Goal: Task Accomplishment & Management: Use online tool/utility

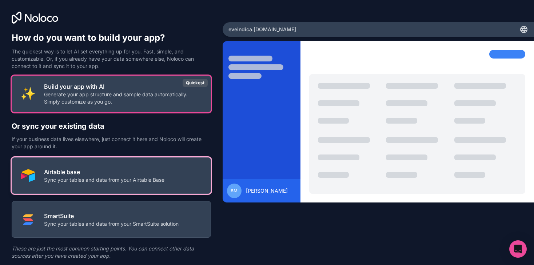
click at [148, 182] on p "Sync your tables and data from your Airtable Base" at bounding box center [104, 179] width 120 height 7
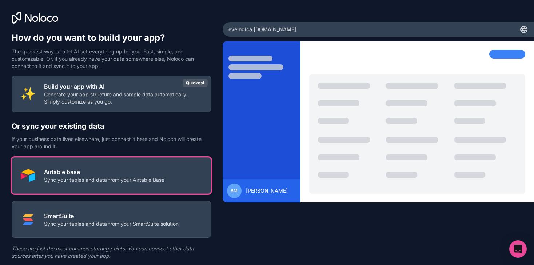
scroll to position [22, 0]
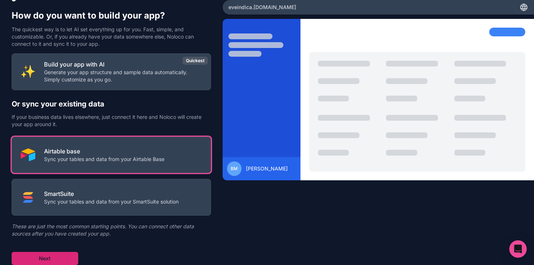
click at [44, 255] on button "Next" at bounding box center [45, 258] width 67 height 13
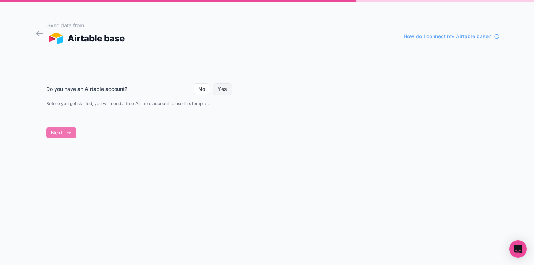
click at [220, 86] on button "Yes" at bounding box center [222, 89] width 19 height 12
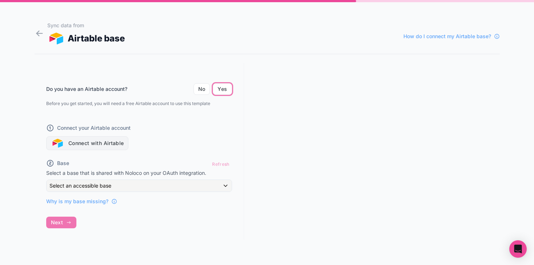
click at [92, 141] on button "Connect with Airtable" at bounding box center [87, 143] width 83 height 14
click at [83, 145] on button "Connect with Airtable" at bounding box center [87, 143] width 83 height 14
click at [203, 193] on div "Why is my base missing?" at bounding box center [139, 198] width 186 height 13
click at [109, 142] on button "Connect with Airtable" at bounding box center [87, 143] width 83 height 14
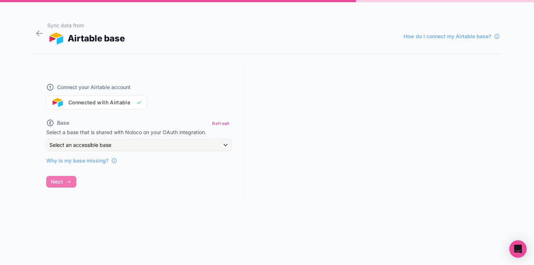
click at [67, 179] on div "Connect your Airtable account Connected with Airtable Base Refresh Select a bas…" at bounding box center [139, 131] width 209 height 136
click at [77, 157] on span "Why is my base missing?" at bounding box center [77, 160] width 62 height 7
click at [99, 143] on span "Select an accessible base" at bounding box center [80, 145] width 62 height 6
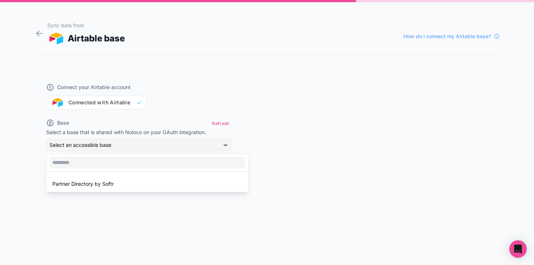
click at [99, 143] on div at bounding box center [267, 132] width 534 height 265
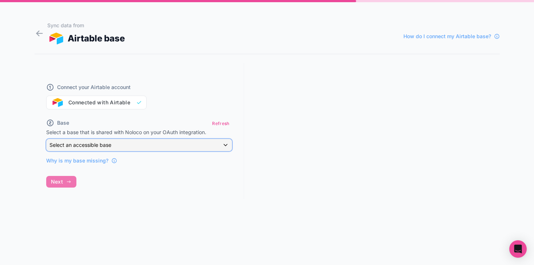
click at [99, 143] on span "Select an accessible base" at bounding box center [80, 145] width 62 height 6
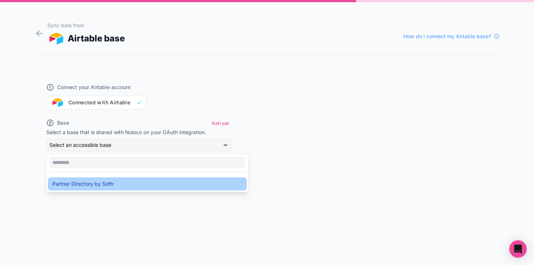
click at [89, 185] on span "Partner Directory by Softr" at bounding box center [82, 184] width 61 height 9
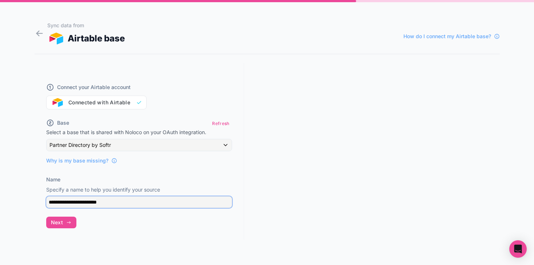
click at [73, 202] on input "**********" at bounding box center [139, 202] width 186 height 12
click at [115, 205] on input "**********" at bounding box center [139, 202] width 186 height 12
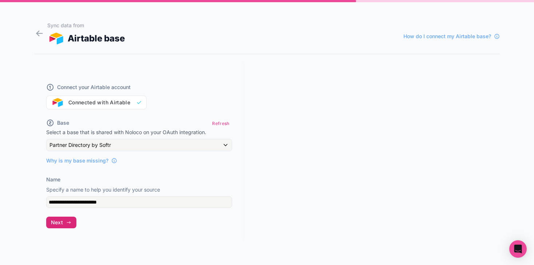
click at [71, 222] on icon "button" at bounding box center [69, 223] width 6 height 6
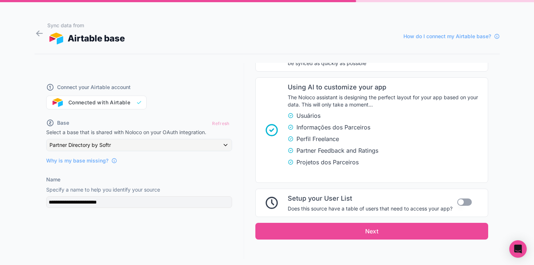
scroll to position [154, 0]
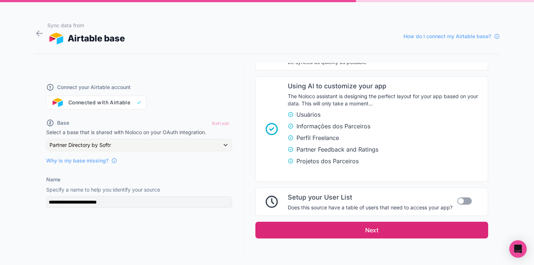
click at [430, 233] on button "Next" at bounding box center [371, 230] width 233 height 17
